Goal: Task Accomplishment & Management: Use online tool/utility

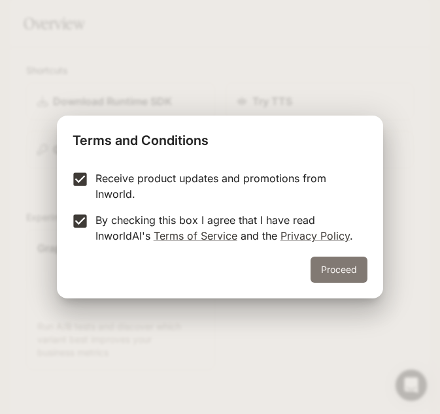
click at [316, 261] on button "Proceed" at bounding box center [338, 270] width 57 height 26
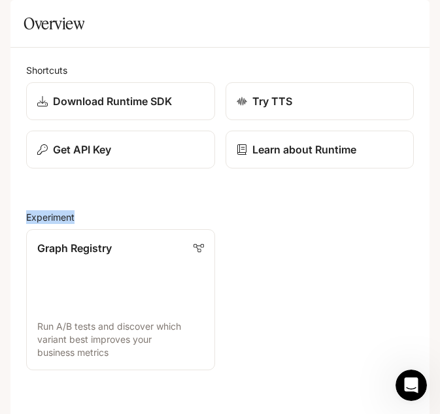
scroll to position [46, 0]
drag, startPoint x: 421, startPoint y: 172, endPoint x: 420, endPoint y: 92, distance: 79.8
click at [176, 169] on button "Get API Key" at bounding box center [120, 150] width 190 height 39
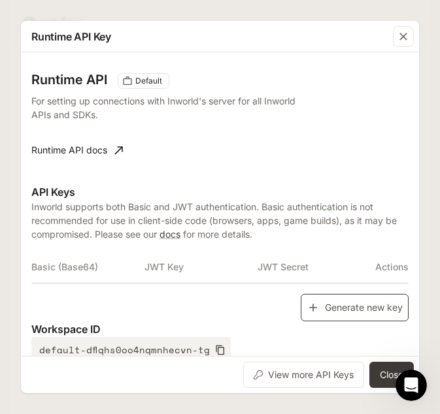
click at [344, 314] on button "Generate new key" at bounding box center [355, 308] width 108 height 28
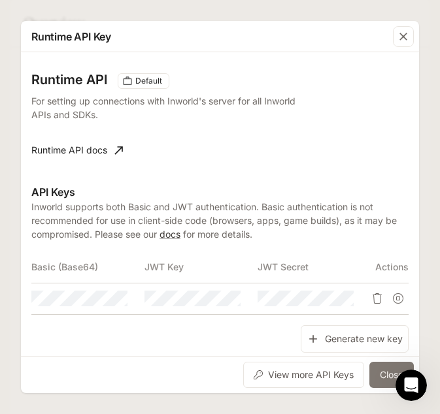
click at [391, 370] on button "Close" at bounding box center [391, 375] width 44 height 26
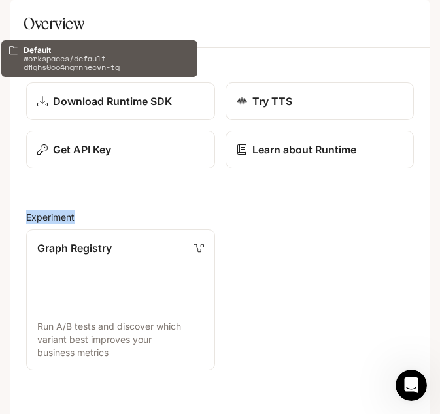
click at [88, 20] on p "Default" at bounding box center [75, 18] width 32 height 11
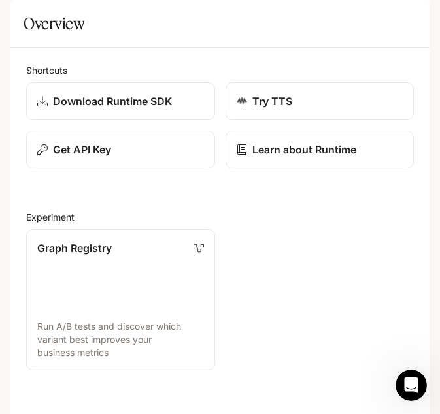
click at [20, 18] on icon "open drawer" at bounding box center [22, 18] width 12 height 9
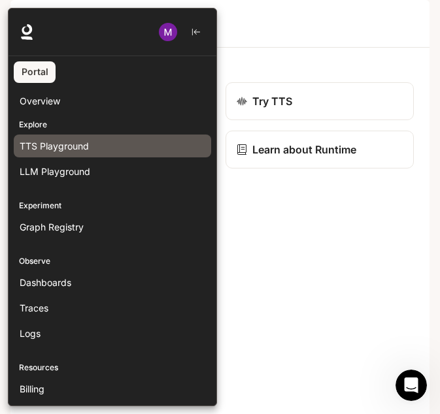
click at [73, 144] on span "TTS Playground" at bounding box center [54, 146] width 69 height 14
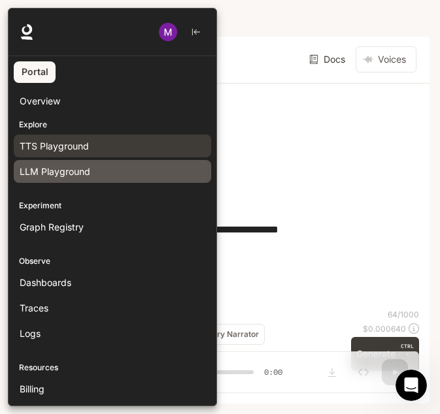
click at [123, 168] on div "LLM Playground" at bounding box center [113, 172] width 186 height 14
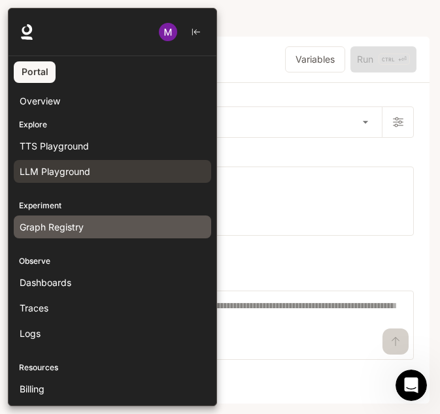
click at [122, 238] on link "Graph Registry" at bounding box center [112, 227] width 197 height 23
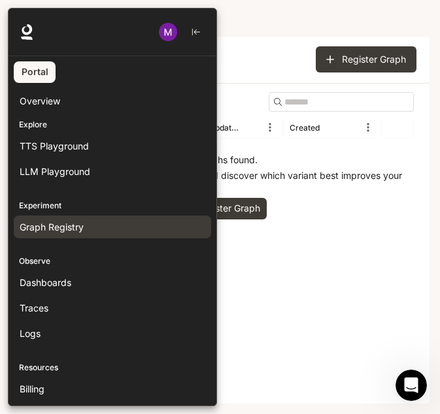
click at [44, 65] on link "Portal" at bounding box center [35, 72] width 42 height 22
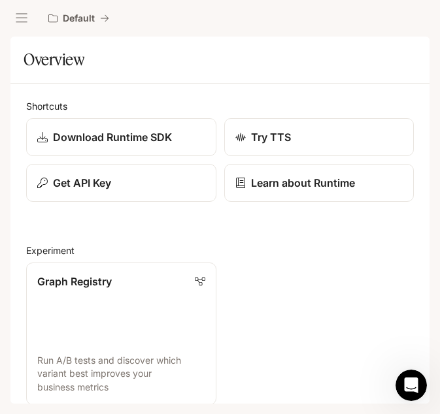
scroll to position [563, 0]
